Goal: Check status: Check status

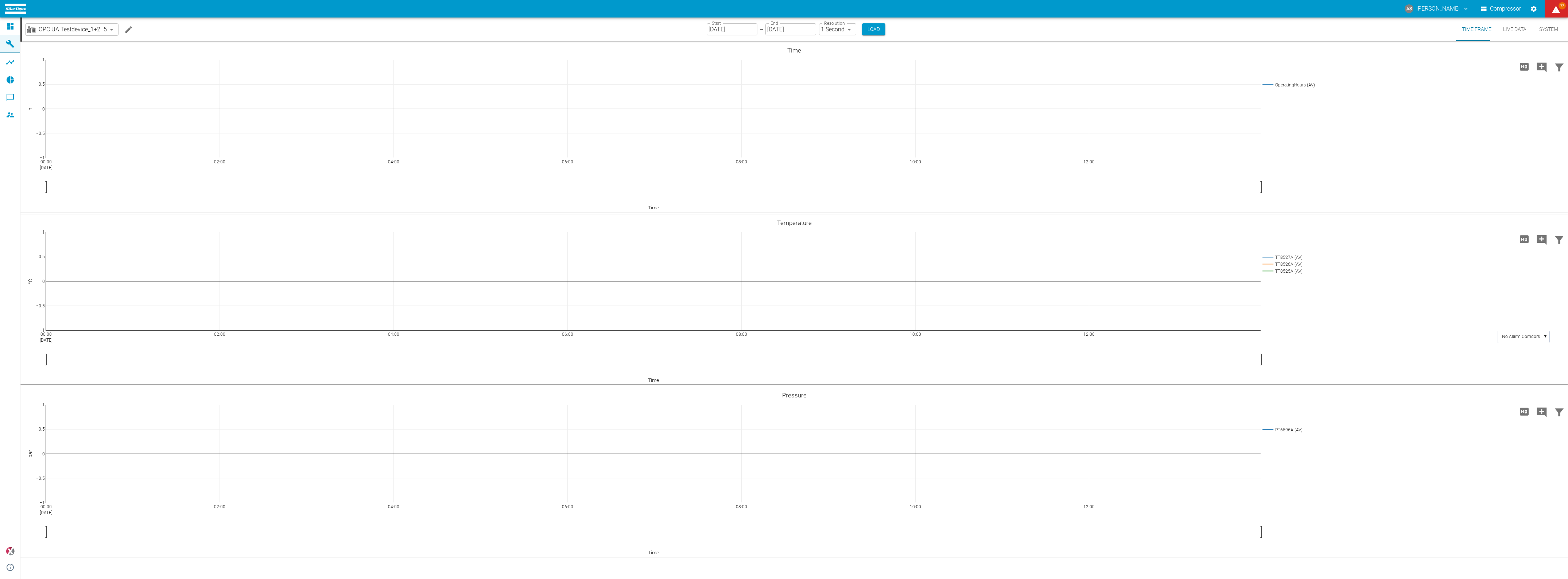
click at [88, 27] on body "AS [PERSON_NAME] Compressor 77 Dashboard Machines Analyses Reports Comments Mem…" at bounding box center [784, 289] width 1568 height 579
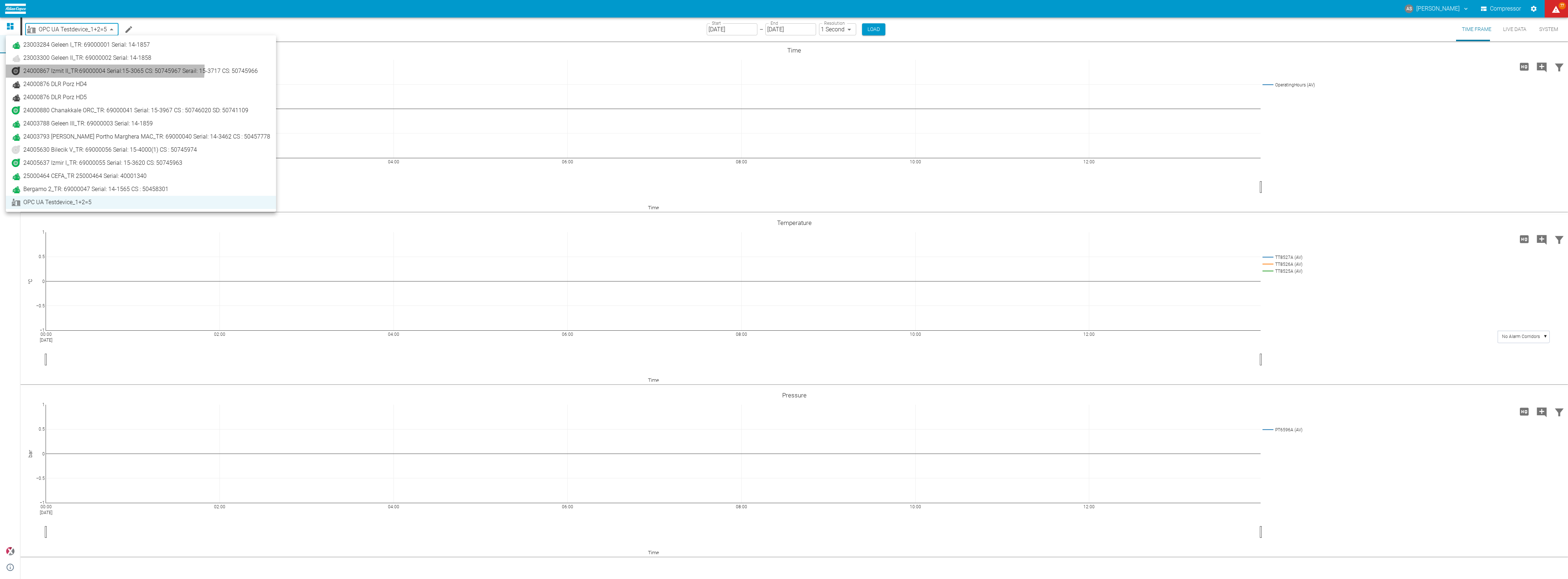
click at [64, 68] on span "24000867 Izmit II_TR:69000004 Serial:15-3065 CS: 50745967 Serail: 15-3717 CS: 5…" at bounding box center [140, 71] width 234 height 9
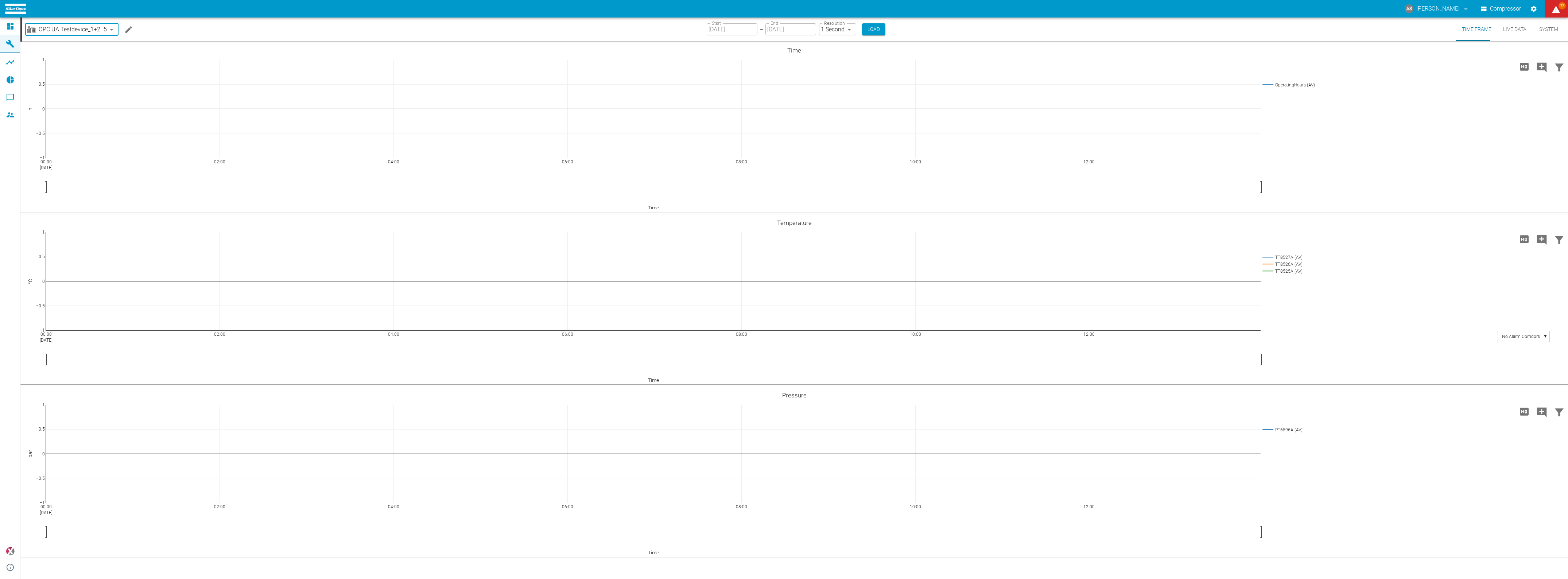
type input "00aa64c3-9ae2-4044-a2fd-a36682b7f98b"
type input "[DATE]"
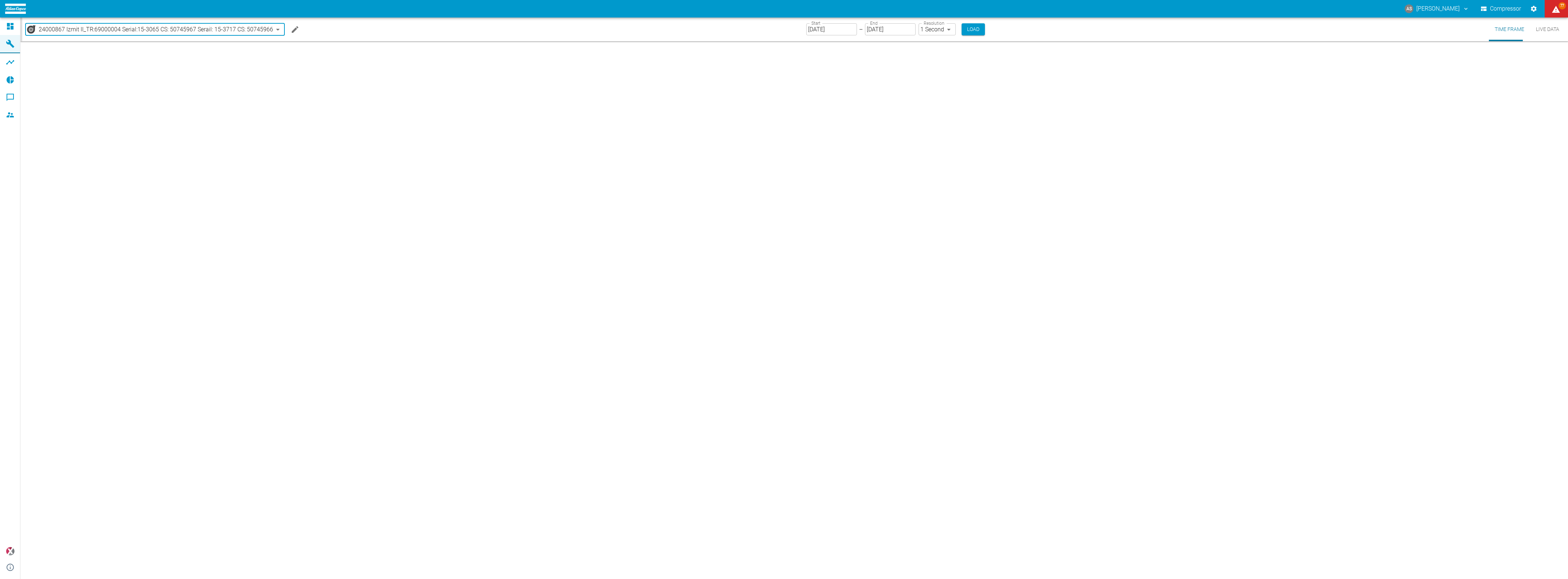
type input "2min"
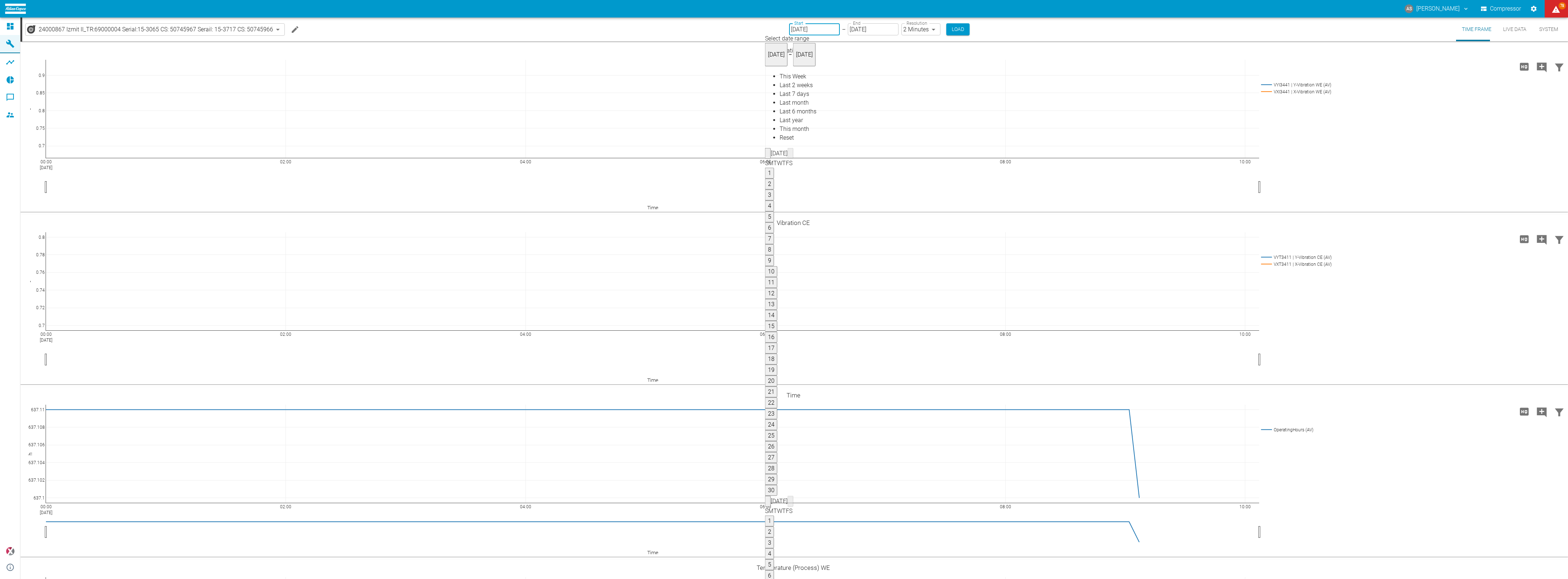
click at [771, 148] on button "Previous month" at bounding box center [768, 153] width 6 height 11
click at [768, 155] on icon "Previous month" at bounding box center [768, 155] width 0 height 0
click at [774, 168] on button "1" at bounding box center [769, 174] width 9 height 11
type input "[DATE]"
type input "10min"
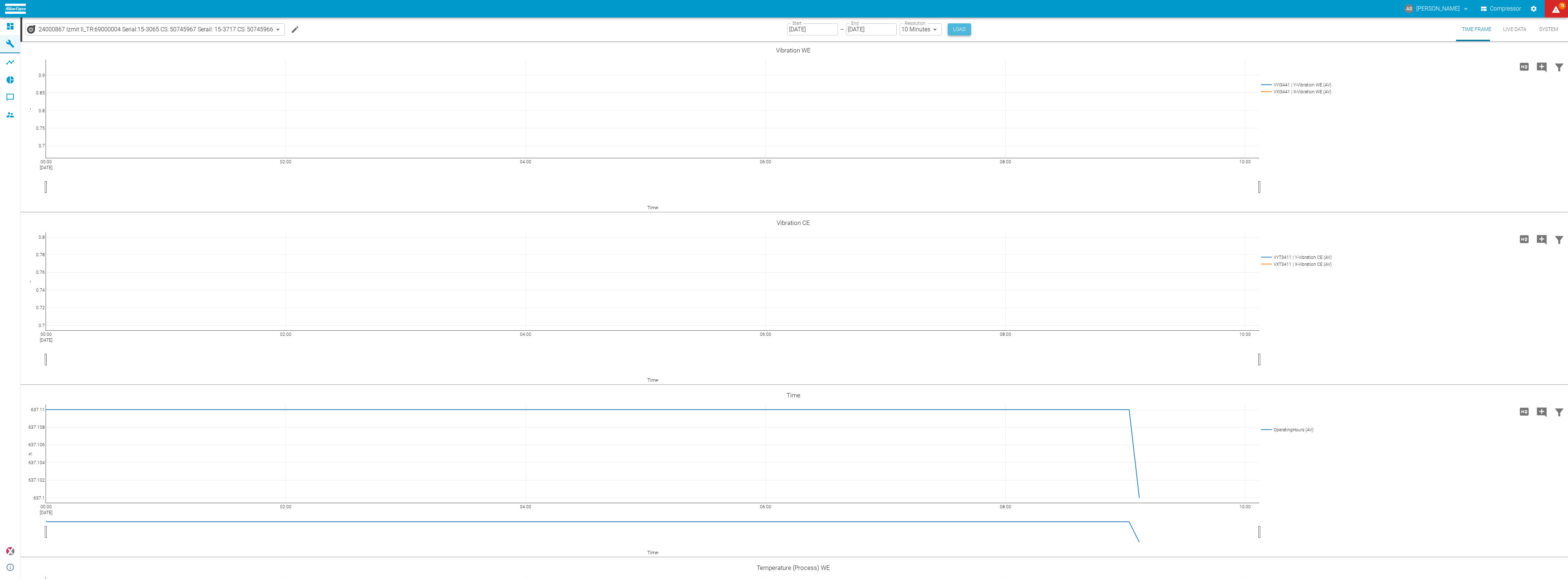
click at [948, 30] on button "Load" at bounding box center [959, 29] width 23 height 12
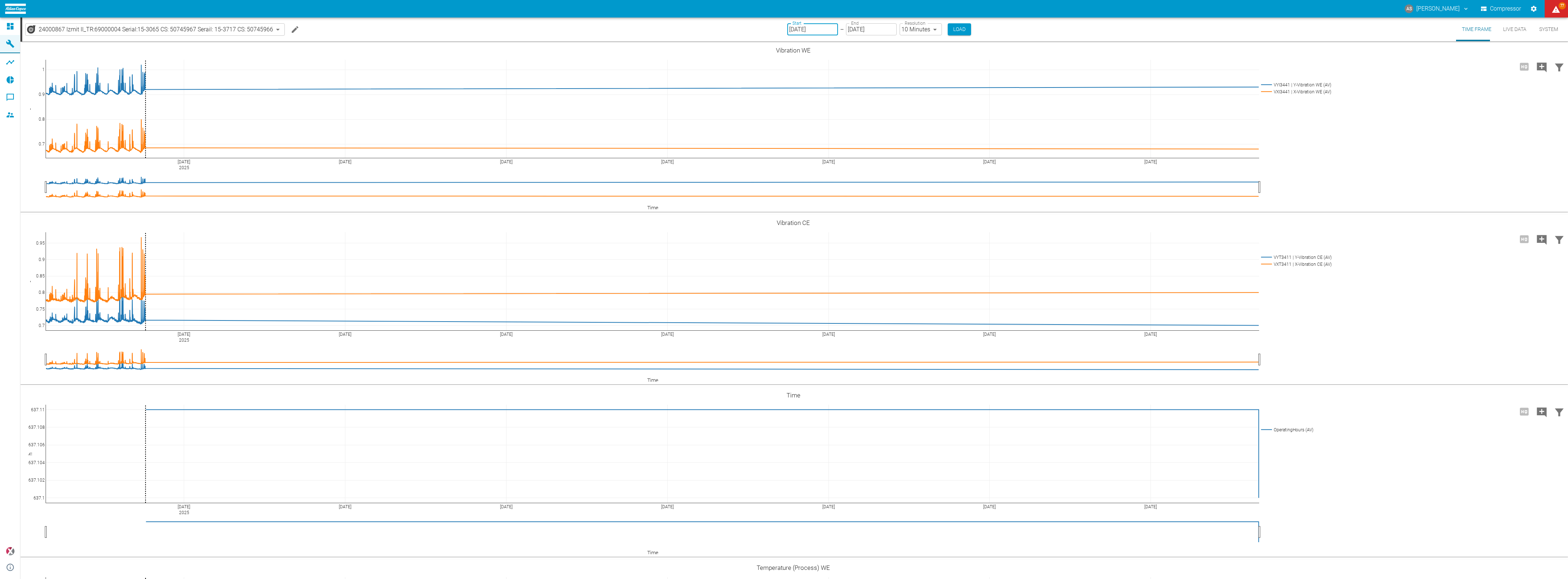
click at [793, 30] on input "[DATE]" at bounding box center [812, 29] width 51 height 12
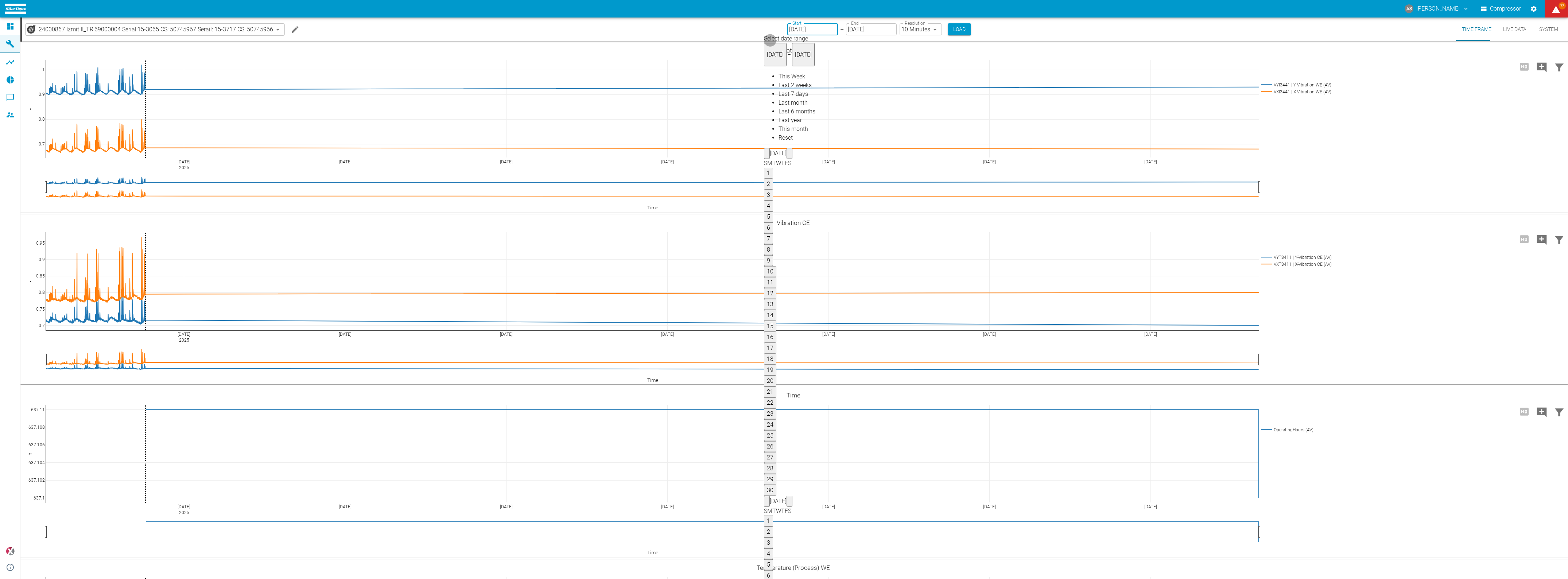
click at [767, 155] on icon "Previous month" at bounding box center [767, 155] width 0 height 0
click at [773, 168] on button "1" at bounding box center [768, 174] width 9 height 11
type input "[DATE]"
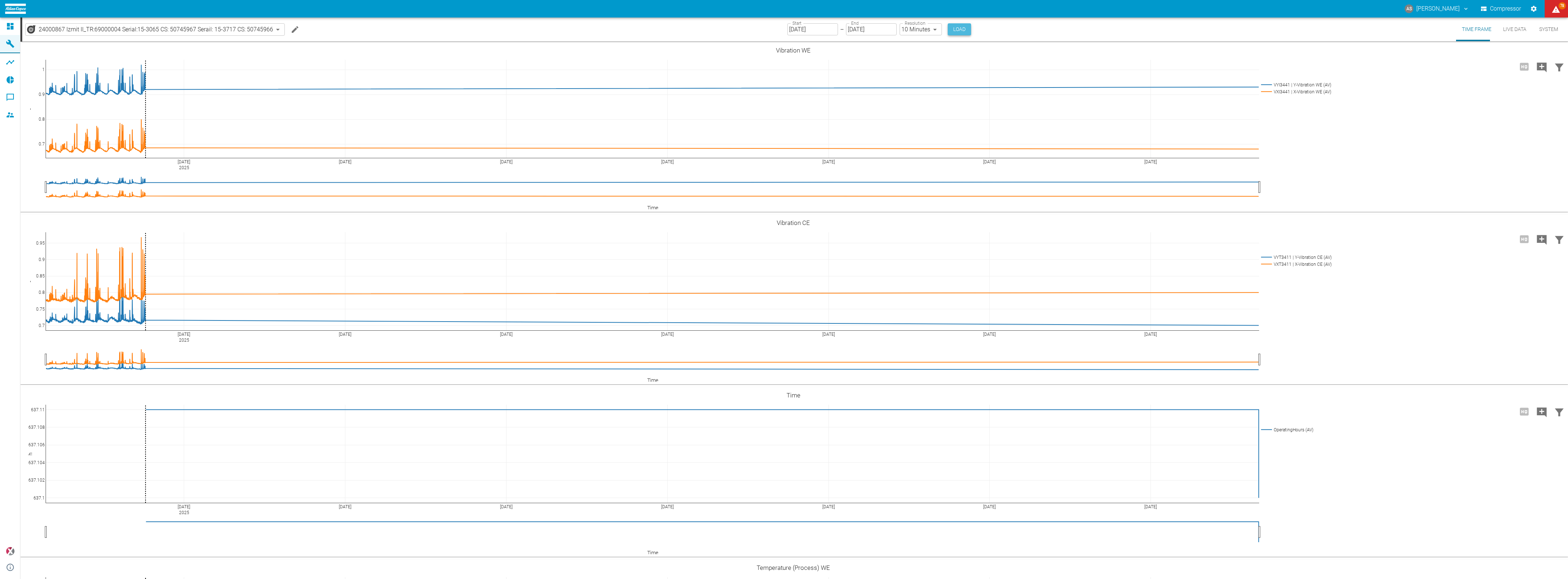
click at [948, 32] on button "Load" at bounding box center [959, 29] width 23 height 12
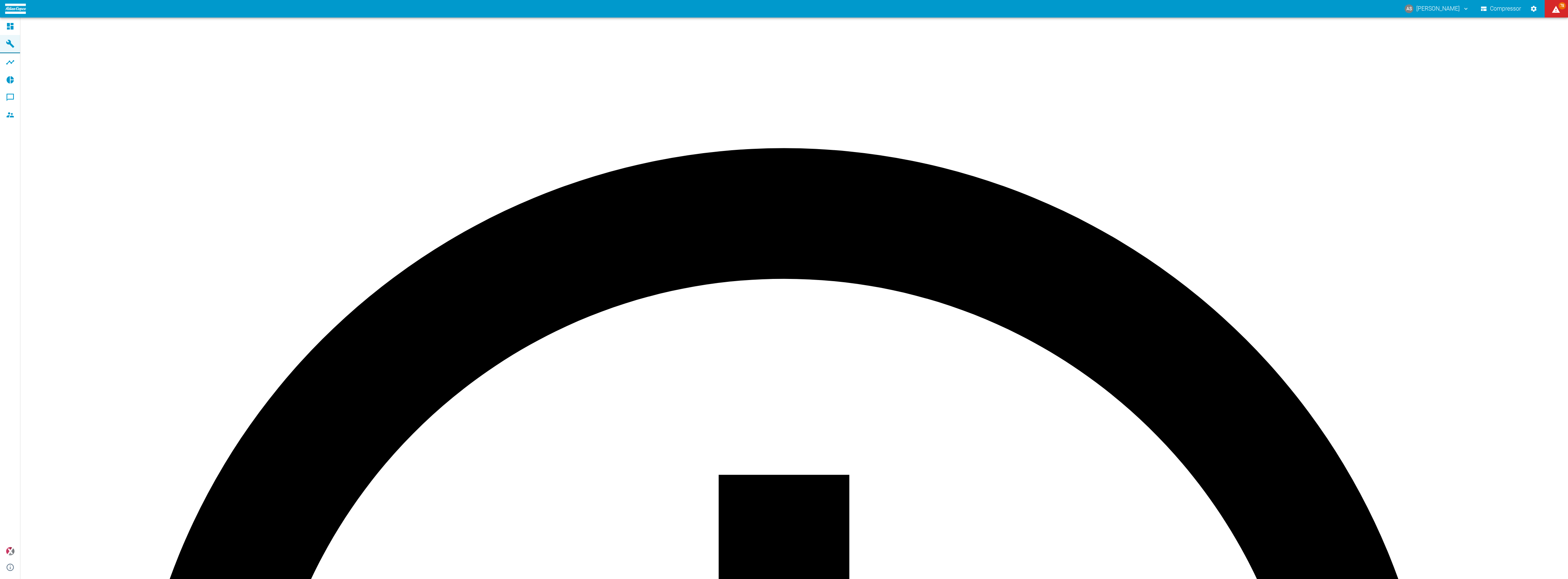
click at [909, 30] on body "AS [PERSON_NAME] Compressor 78 Dashboard Machines Analyses Reports Comments Mem…" at bounding box center [784, 289] width 1568 height 579
click at [995, 37] on div at bounding box center [784, 289] width 1568 height 579
click at [410, 118] on div at bounding box center [784, 289] width 1568 height 579
